Goal: Browse casually

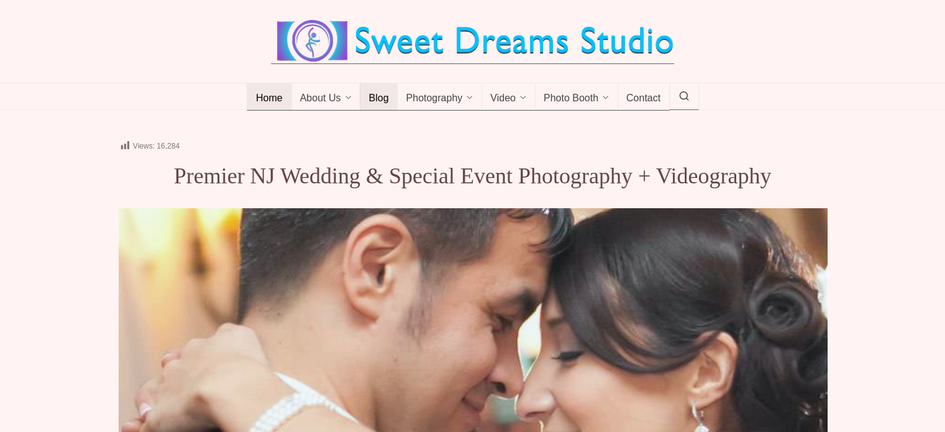
drag, startPoint x: 0, startPoint y: 0, endPoint x: 379, endPoint y: 95, distance: 390.9
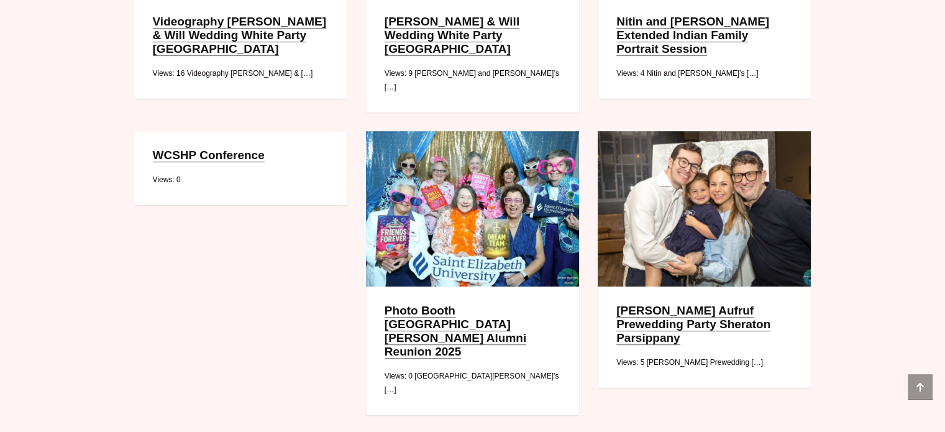
scroll to position [932, 0]
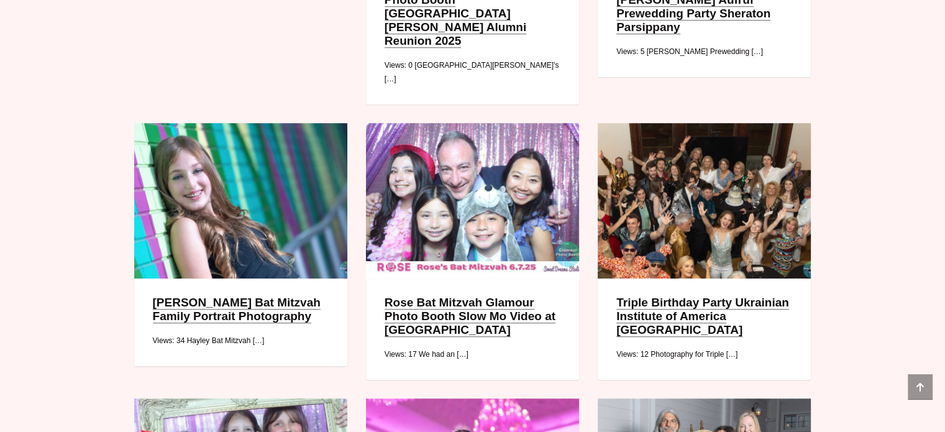
click at [204, 296] on link "Hayley Bat Mitzvah Family Portrait Photography" at bounding box center [237, 309] width 168 height 27
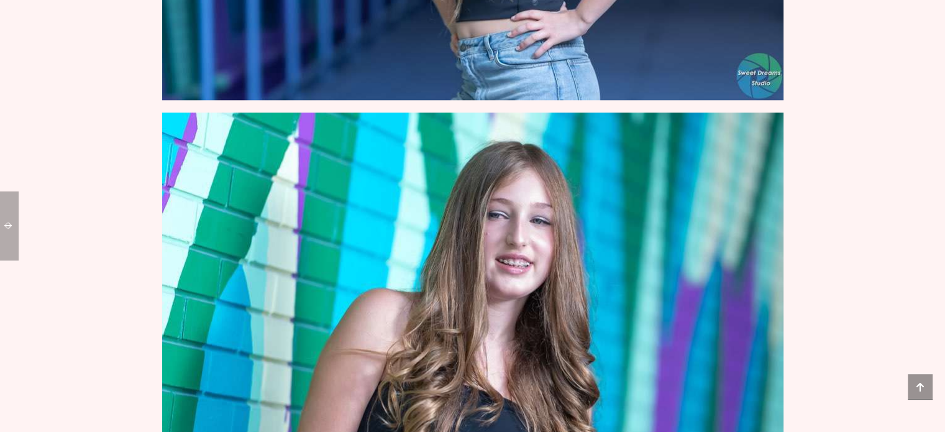
scroll to position [1554, 0]
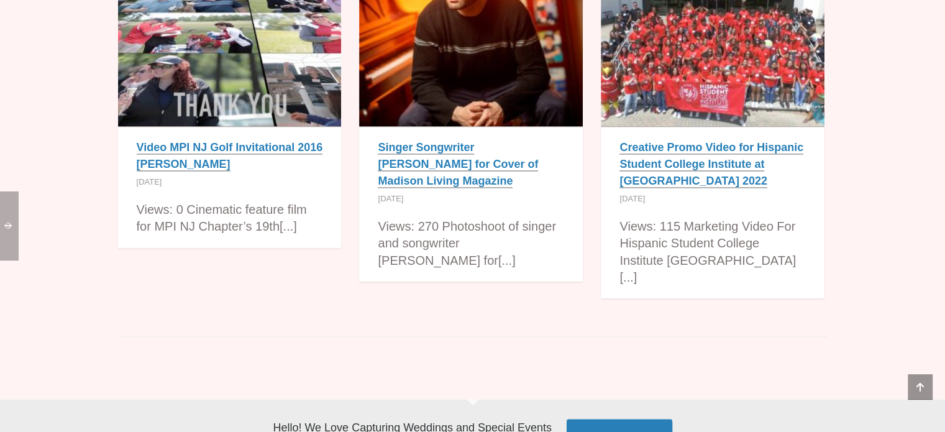
scroll to position [7045, 0]
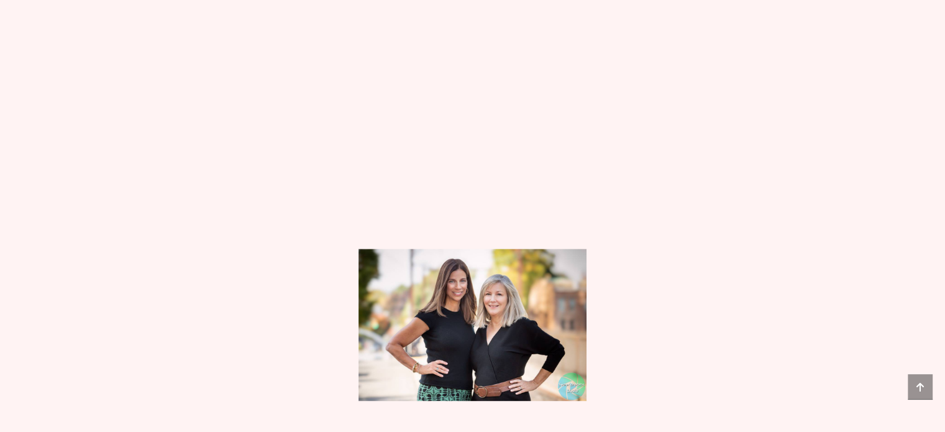
scroll to position [932, 0]
